Goal: Check status: Check status

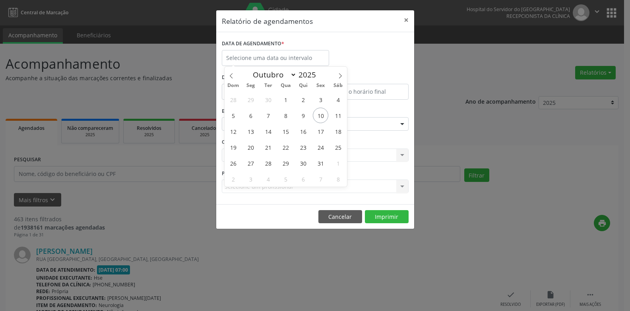
select select "9"
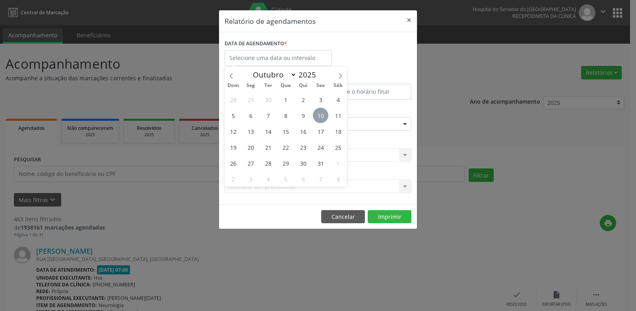
click at [319, 116] on span "10" at bounding box center [321, 116] width 16 height 16
type input "[DATE]"
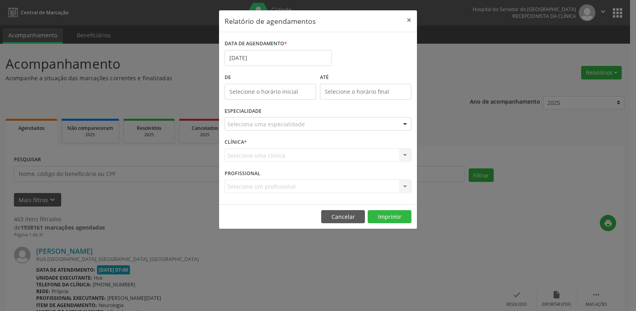
click at [319, 125] on div "Seleciona uma especialidade" at bounding box center [318, 124] width 187 height 14
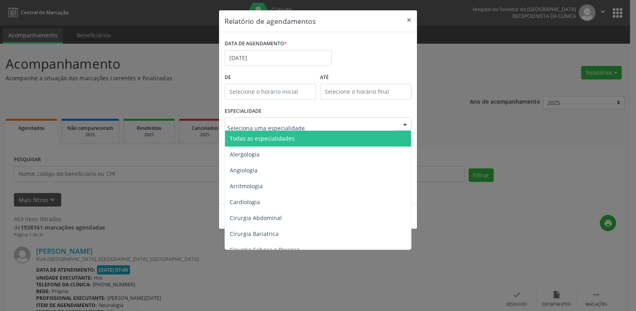
click at [318, 141] on span "Todas as especialidades" at bounding box center [318, 139] width 187 height 16
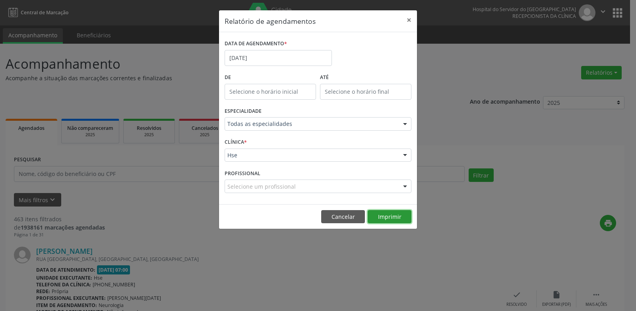
click at [393, 221] on button "Imprimir" at bounding box center [390, 217] width 44 height 14
click at [303, 61] on input "[DATE]" at bounding box center [278, 58] width 107 height 16
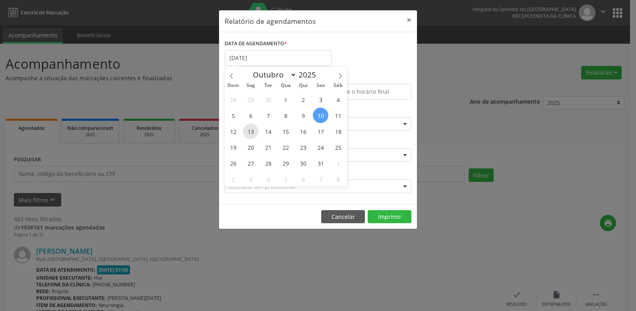
click at [251, 136] on span "13" at bounding box center [251, 132] width 16 height 16
type input "[DATE]"
click at [251, 136] on span "13" at bounding box center [251, 132] width 16 height 16
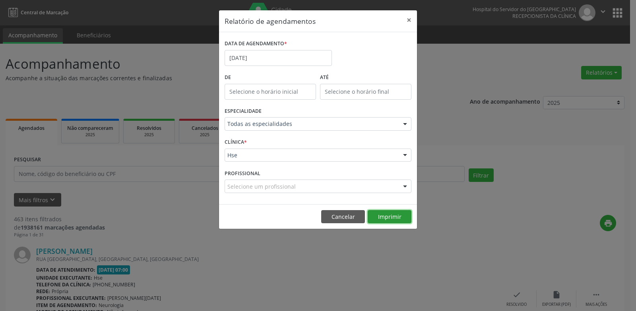
click at [402, 223] on button "Imprimir" at bounding box center [390, 217] width 44 height 14
